Goal: Book appointment/travel/reservation

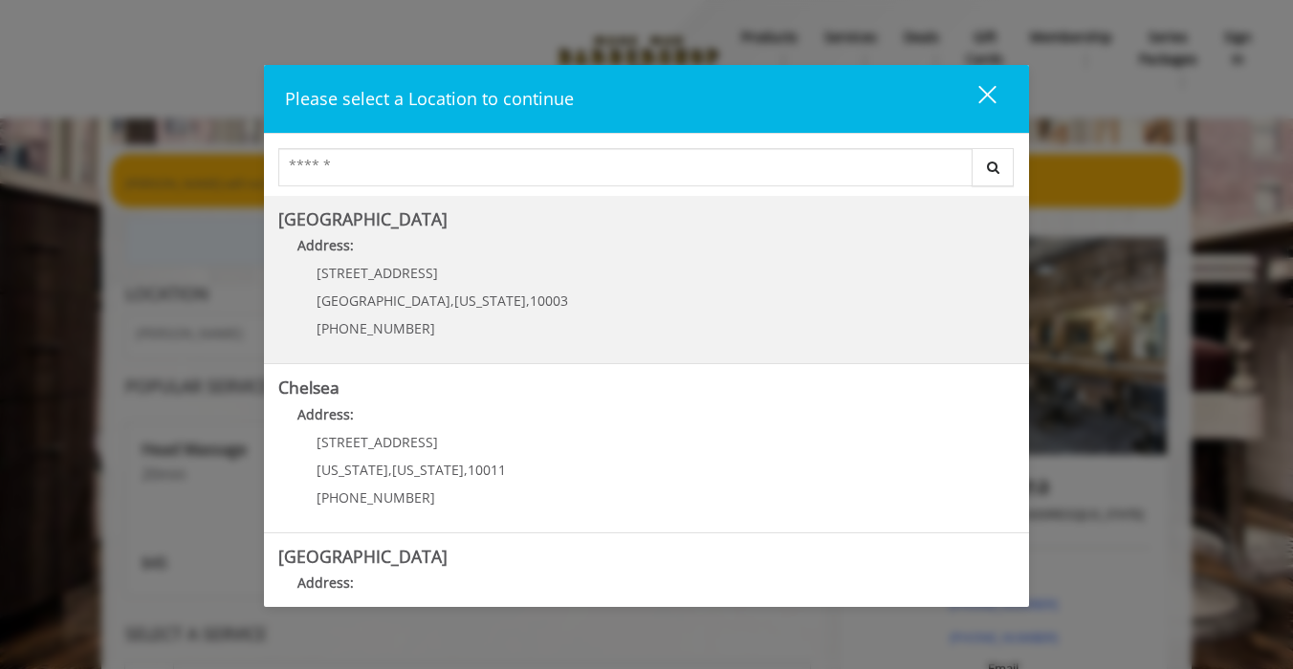
click at [430, 219] on h5 "[GEOGRAPHIC_DATA]" at bounding box center [646, 219] width 736 height 18
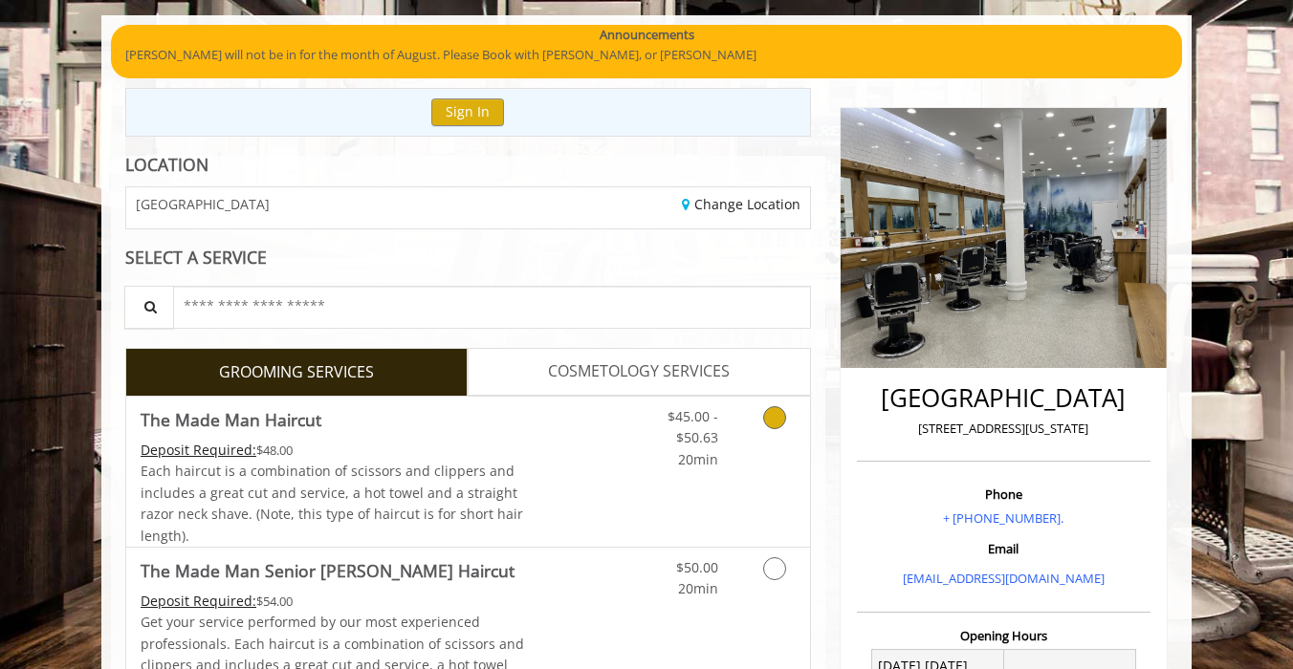
scroll to position [130, 0]
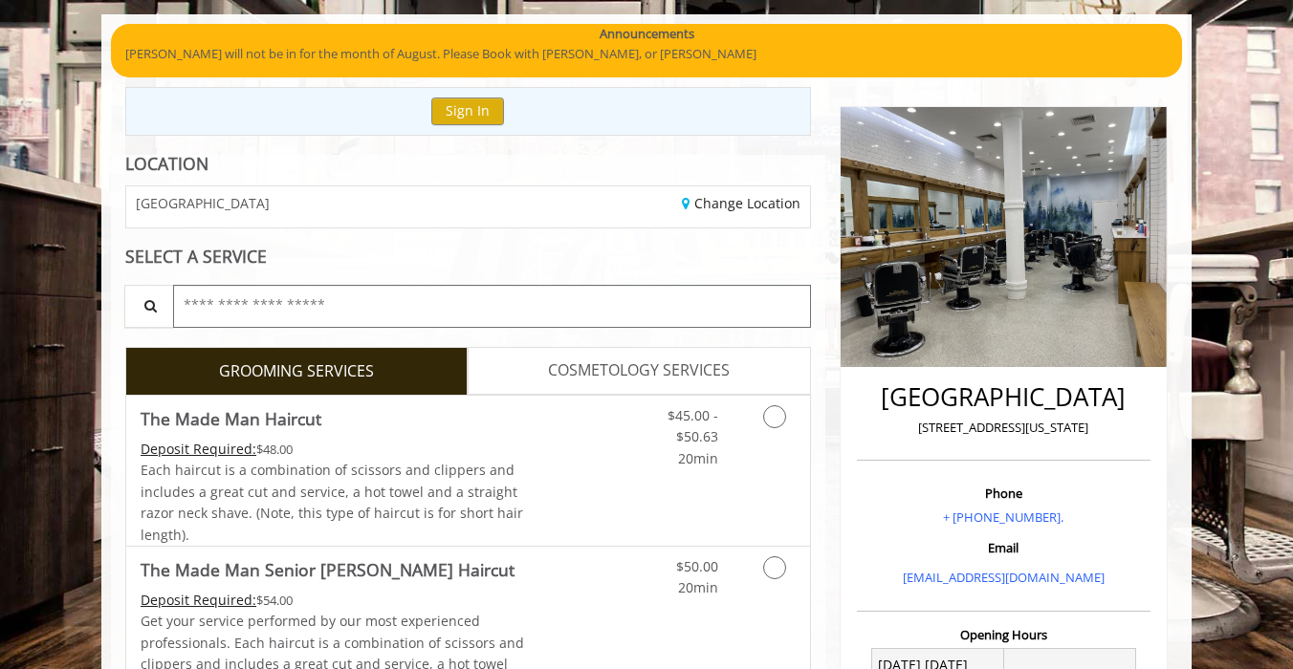
click at [387, 304] on input "text" at bounding box center [492, 306] width 638 height 43
click at [455, 219] on div "GREENWICH VILLAGE" at bounding box center [290, 206] width 356 height 41
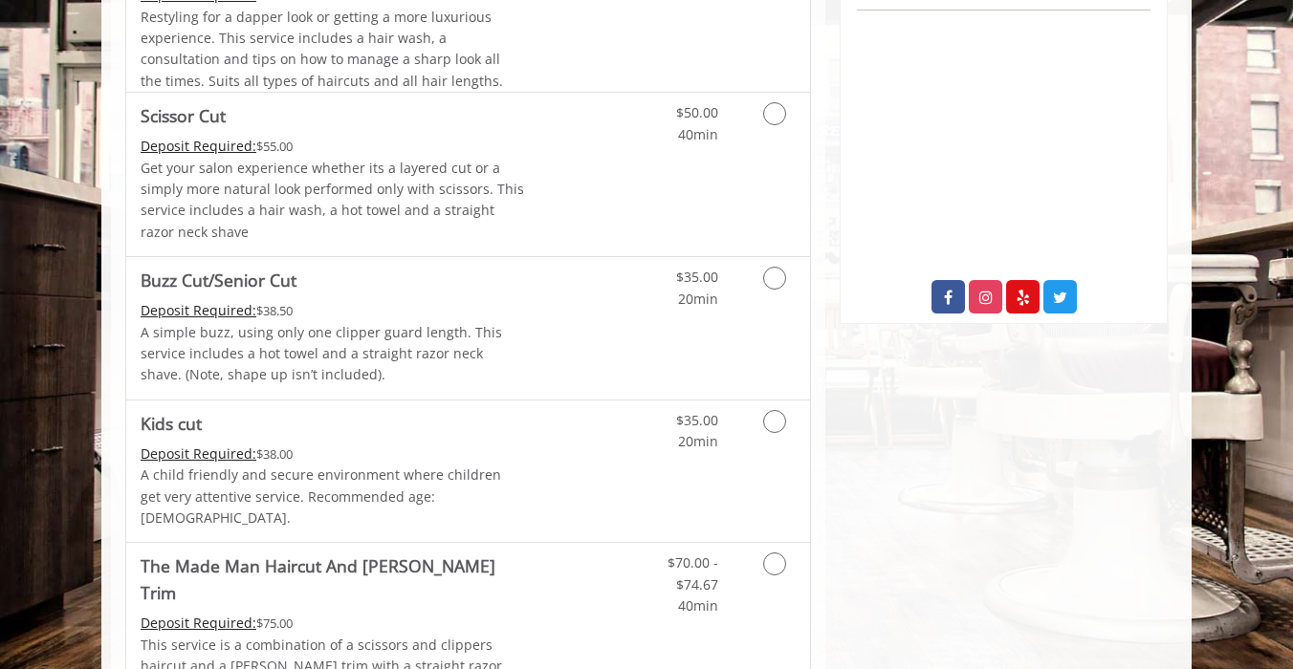
scroll to position [26, 0]
